Goal: Check status: Check status

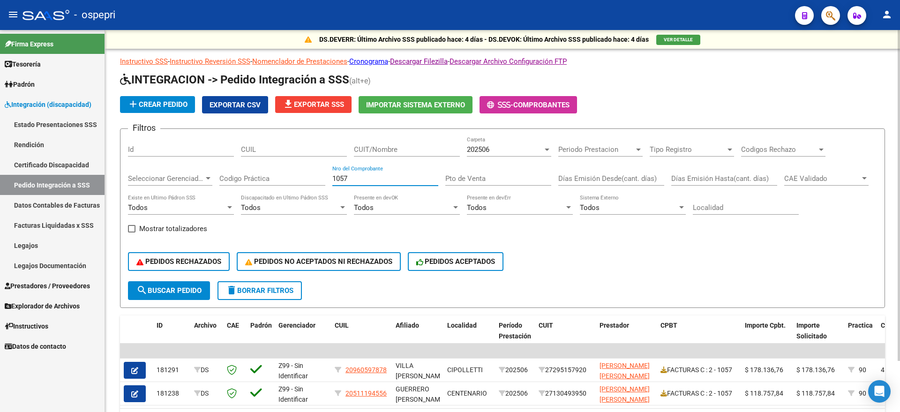
click at [305, 136] on div "Filtros Id CUIL CUIT/Nombre 202506 Carpeta Periodo Prestacion Periodo Prestacio…" at bounding box center [502, 208] width 749 height 145
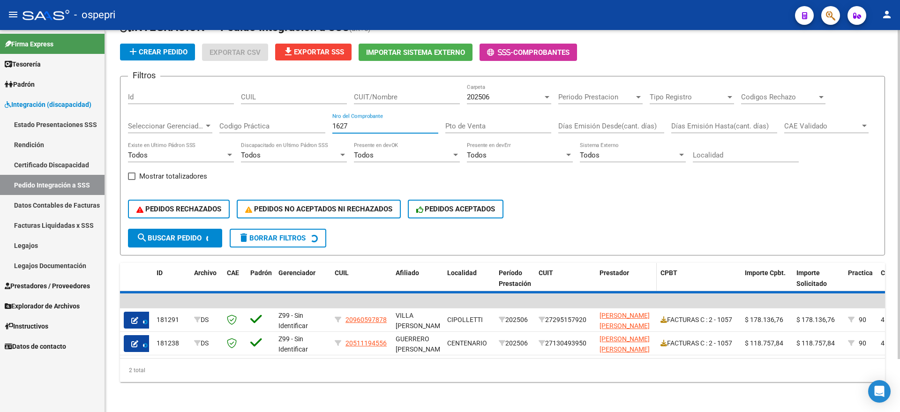
scroll to position [36, 0]
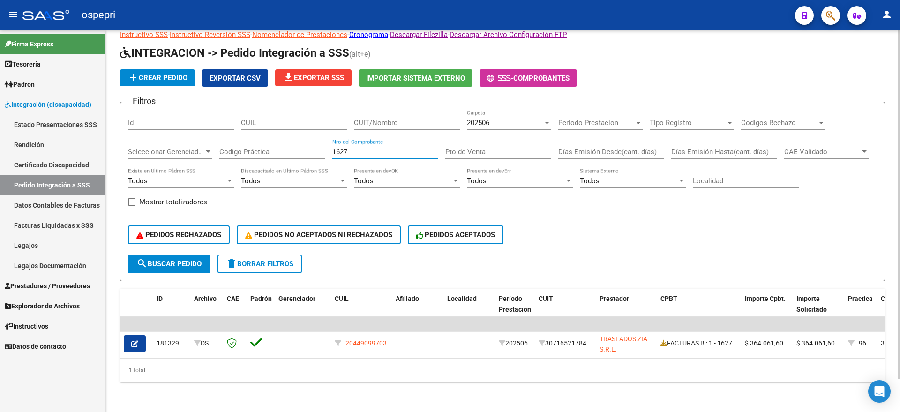
click at [401, 148] on input "1627" at bounding box center [385, 152] width 106 height 8
drag, startPoint x: 323, startPoint y: 143, endPoint x: 303, endPoint y: 144, distance: 20.6
click at [303, 144] on div "Filtros Id CUIL CUIT/Nombre 202506 Carpeta Periodo Prestacion Periodo Prestacio…" at bounding box center [502, 182] width 749 height 145
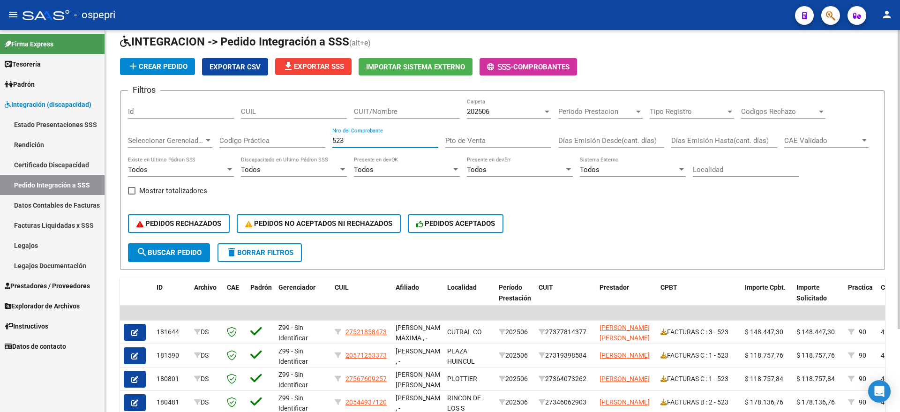
scroll to position [59, 0]
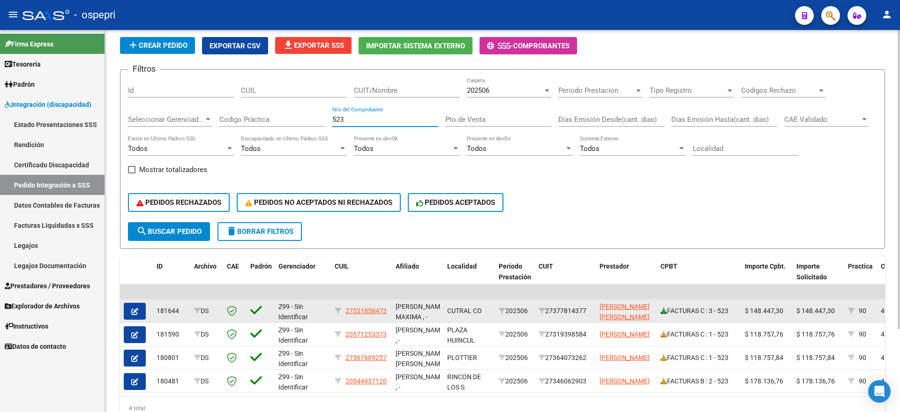
type input "523"
click at [664, 308] on icon at bounding box center [663, 310] width 7 height 7
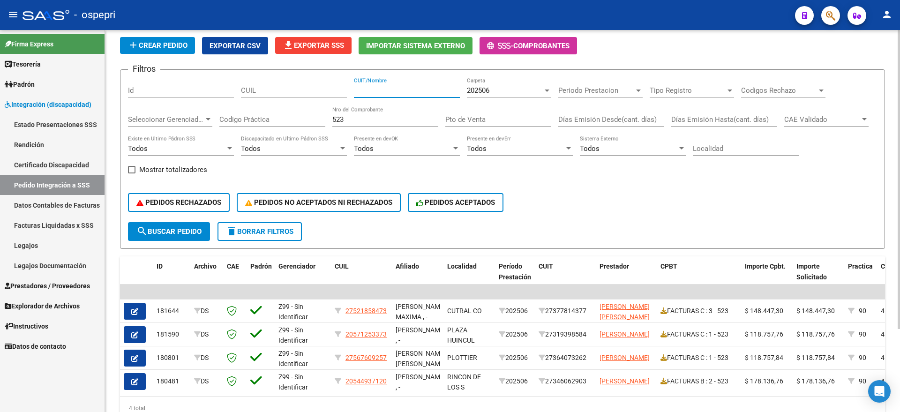
click at [434, 89] on input "CUIT/Nombre" at bounding box center [407, 90] width 106 height 8
type input "[PERSON_NAME]"
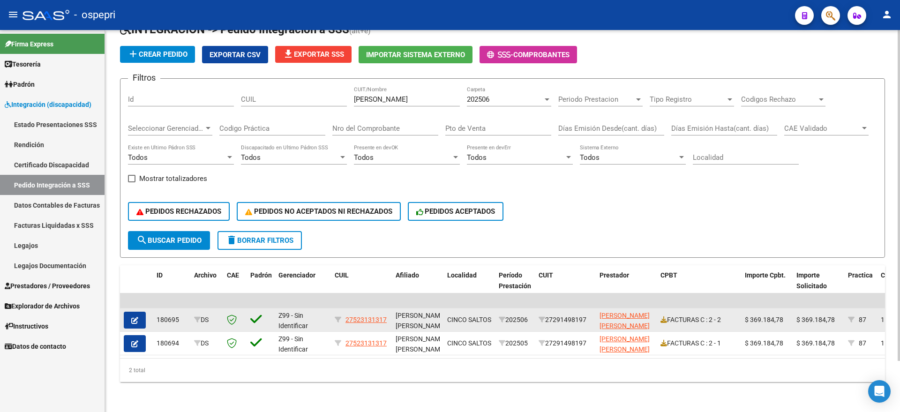
click at [668, 314] on div "FACTURAS C : 2 - 2" at bounding box center [698, 319] width 77 height 11
click at [664, 316] on icon at bounding box center [663, 319] width 7 height 7
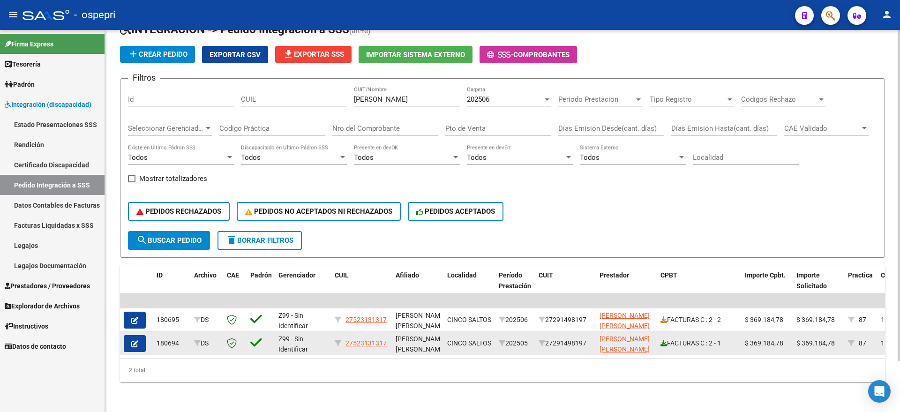
click at [663, 340] on icon at bounding box center [663, 343] width 7 height 7
